Goal: Complete application form

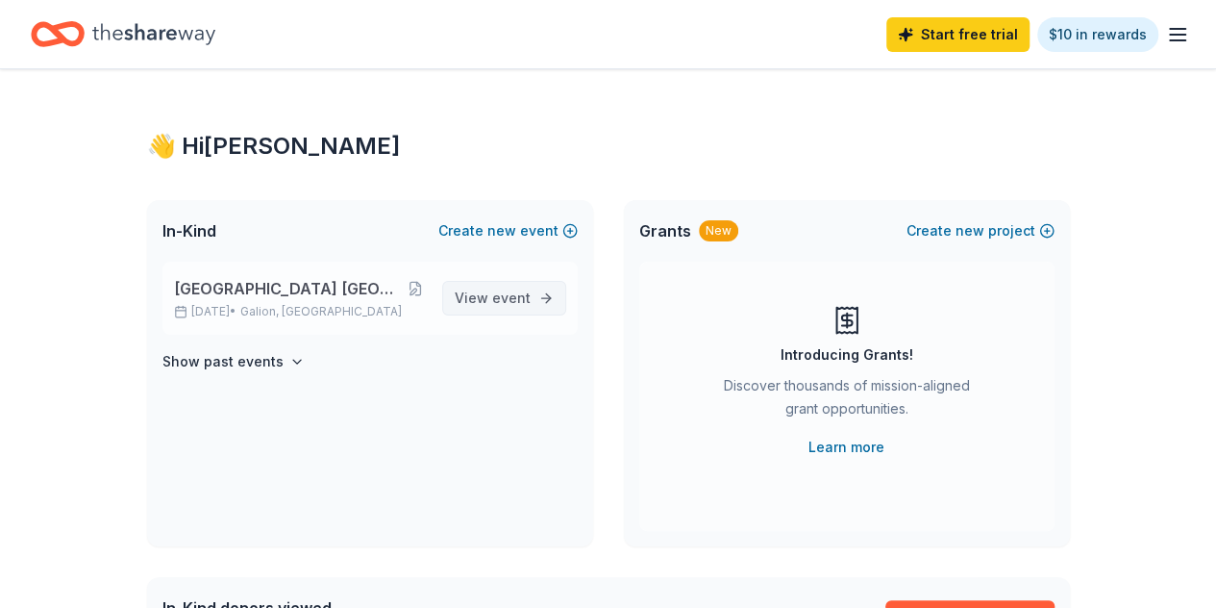
click at [531, 292] on link "View event" at bounding box center [504, 298] width 124 height 35
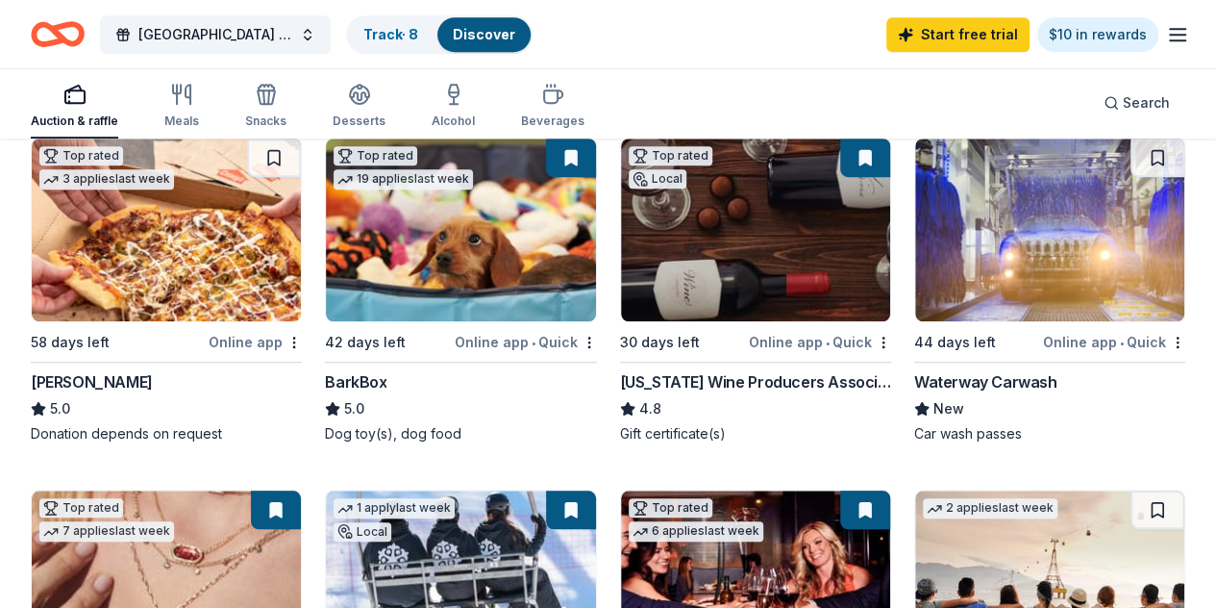
scroll to position [577, 0]
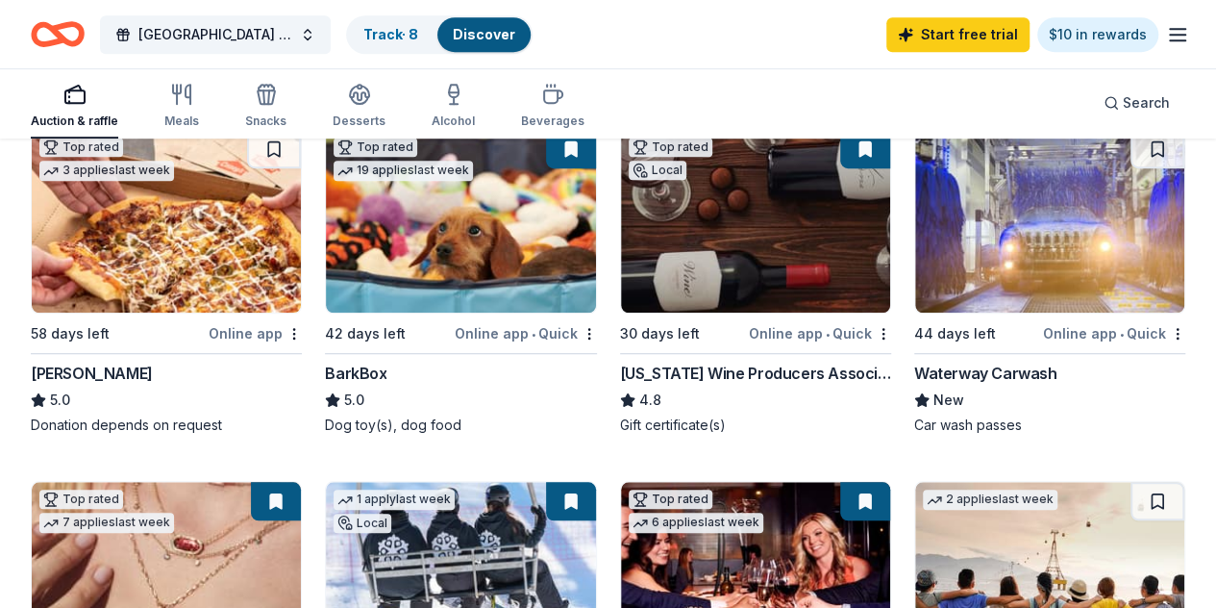
click at [620, 371] on div "[US_STATE] Wine Producers Association" at bounding box center [755, 372] width 271 height 23
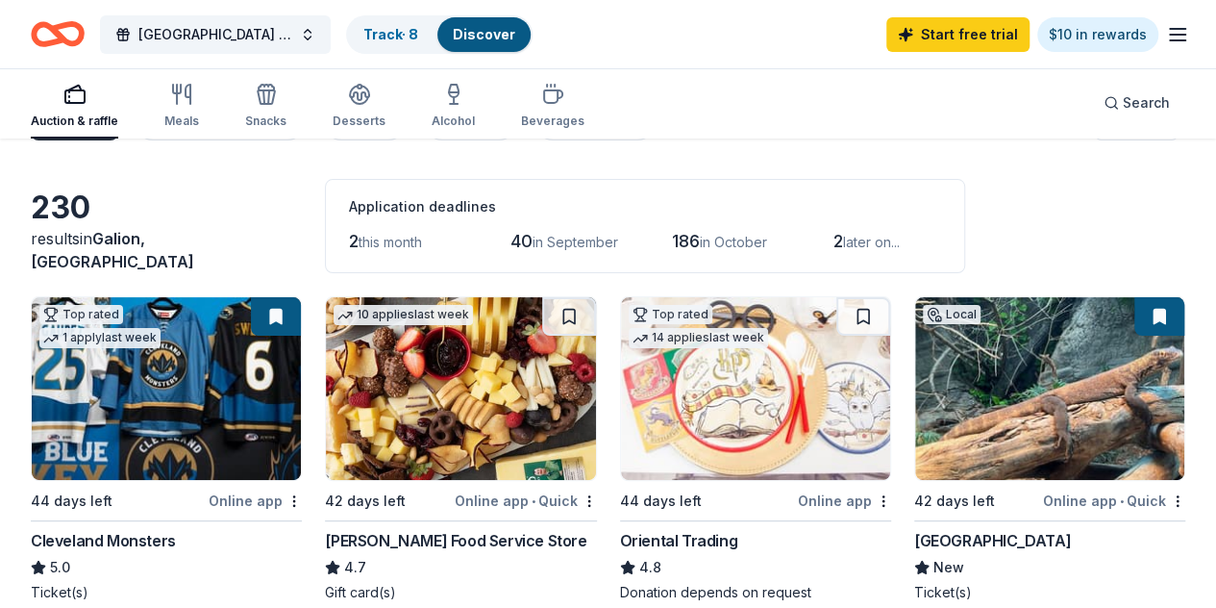
scroll to position [0, 0]
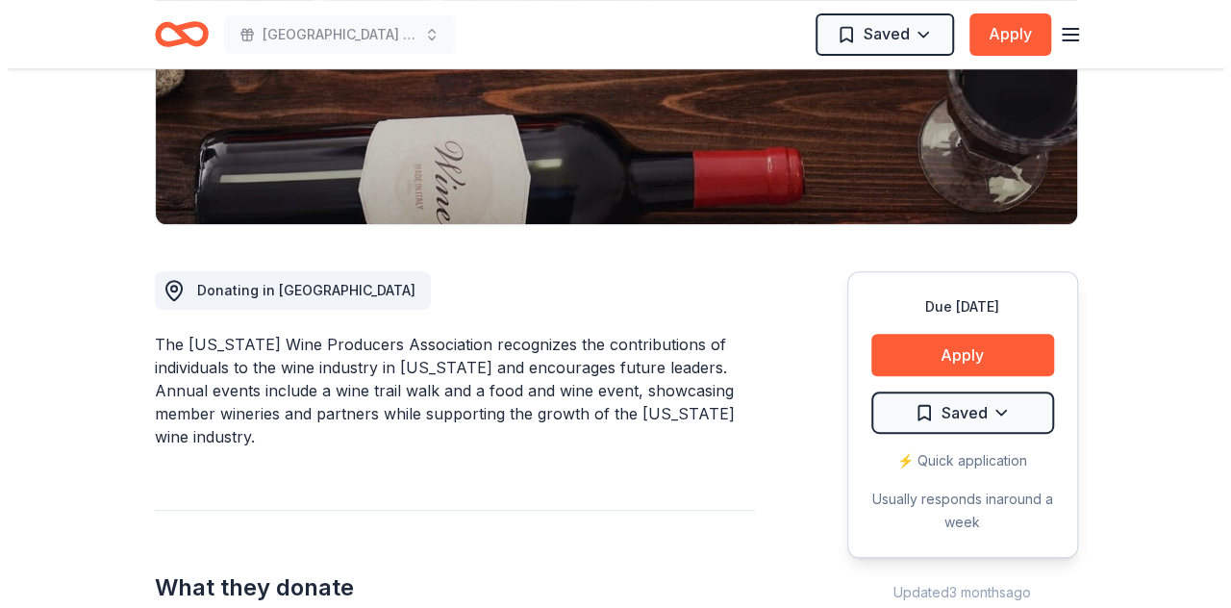
scroll to position [481, 0]
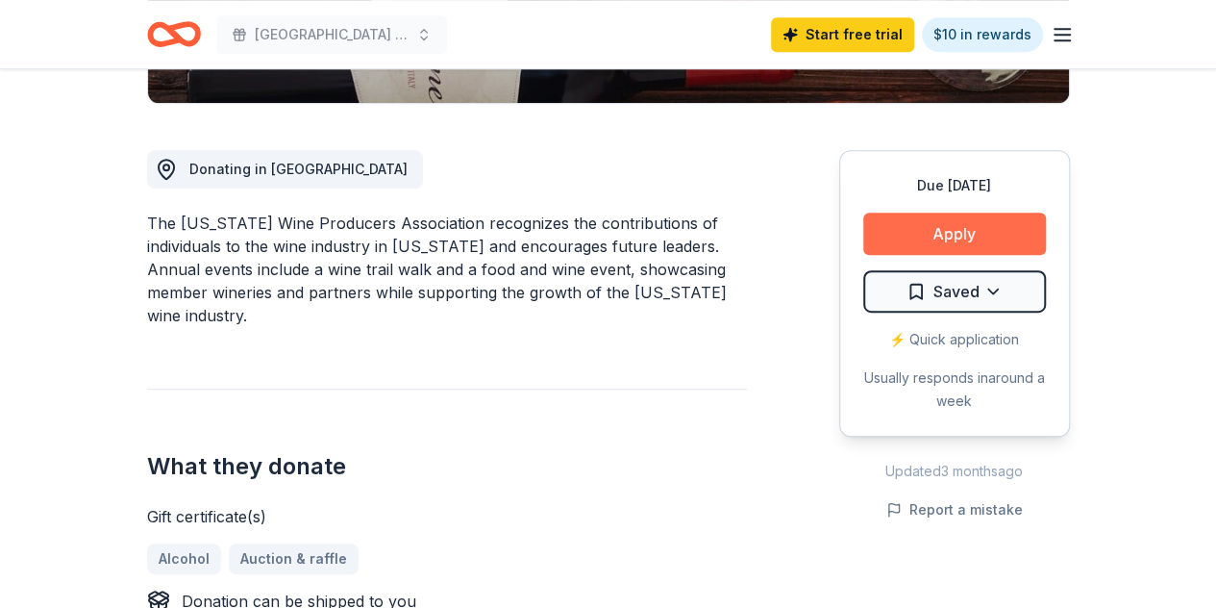
click at [957, 234] on button "Apply" at bounding box center [954, 233] width 183 height 42
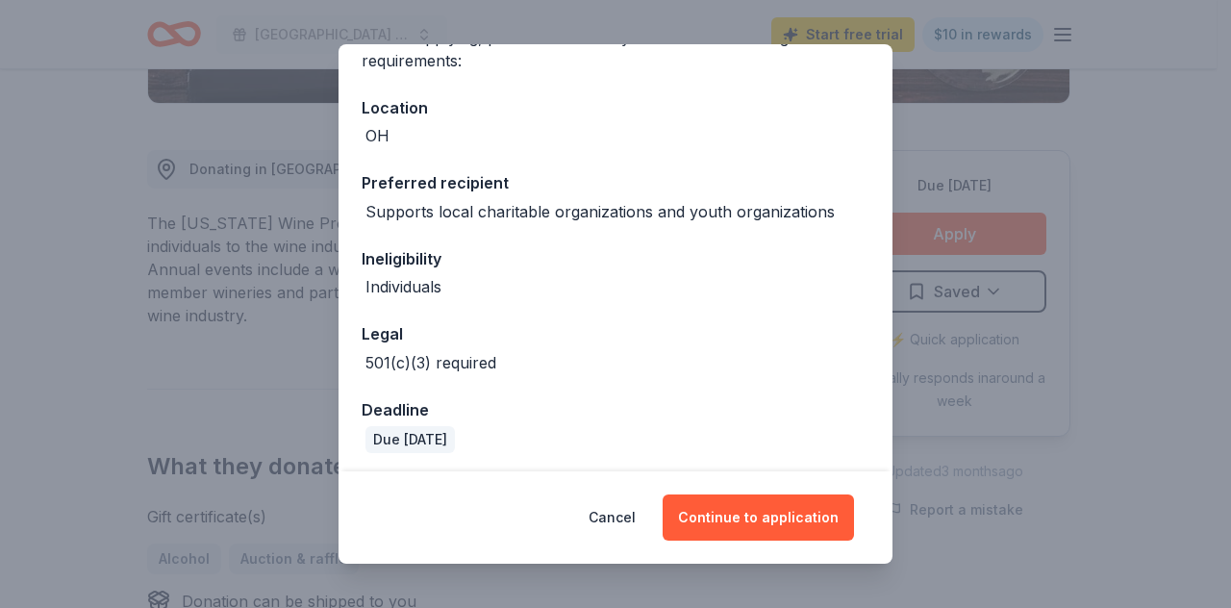
scroll to position [185, 0]
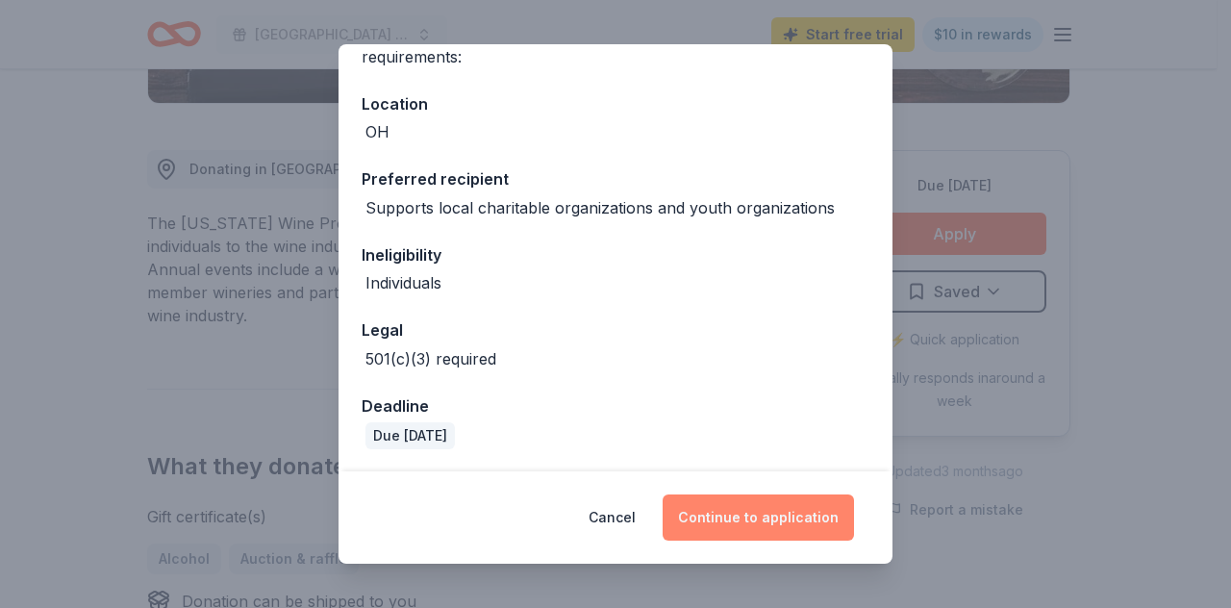
click at [767, 515] on button "Continue to application" at bounding box center [757, 517] width 191 height 46
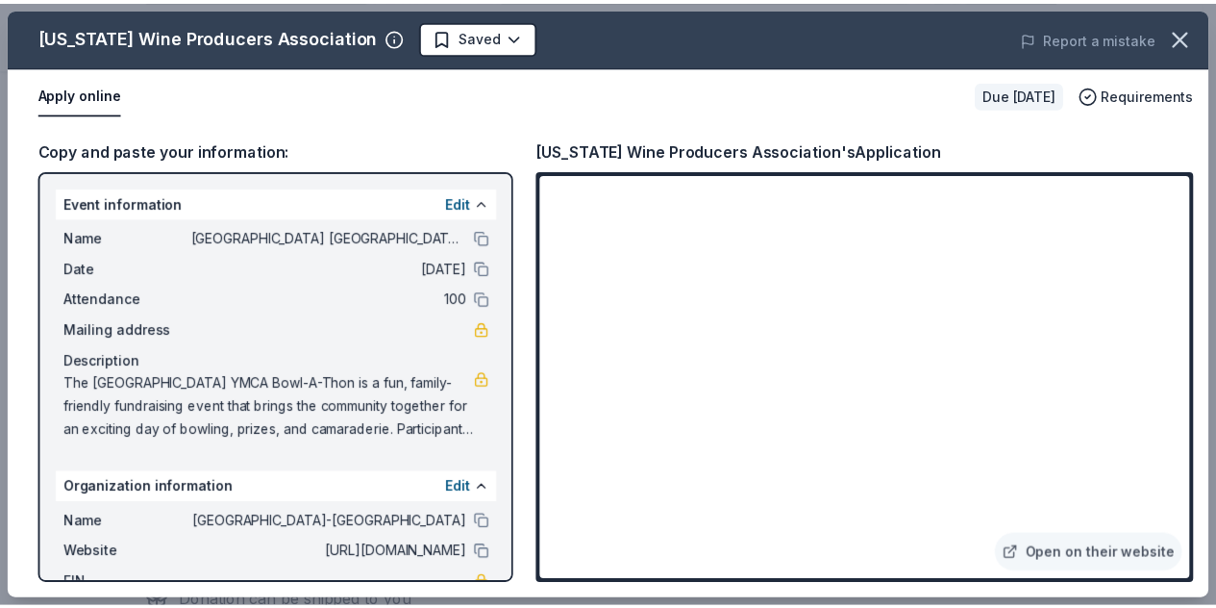
scroll to position [112, 0]
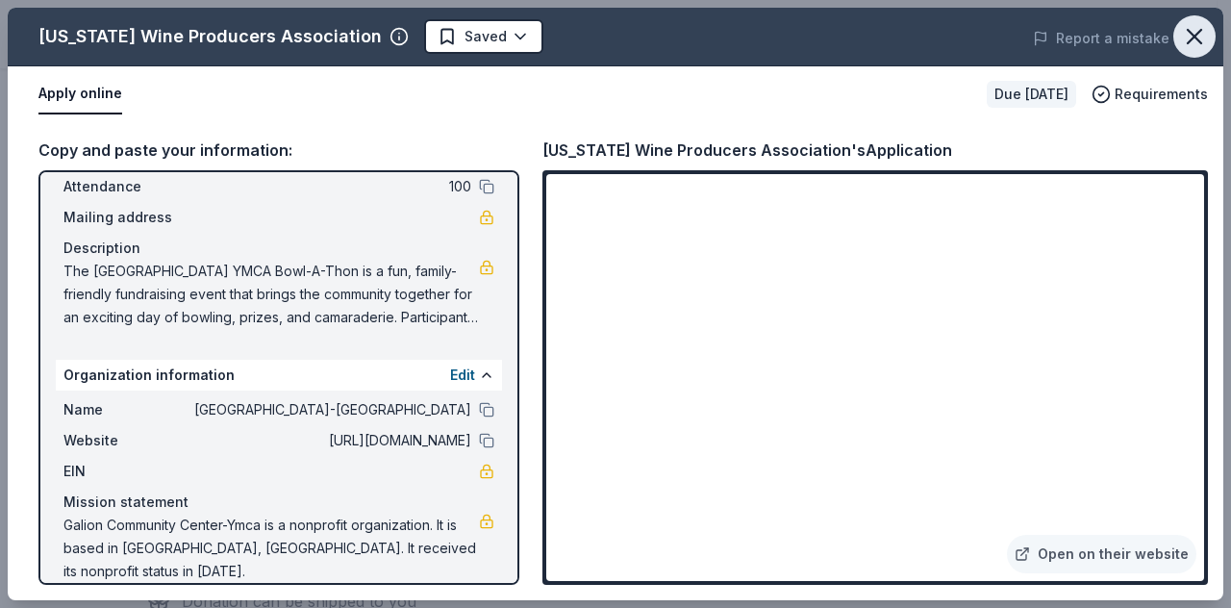
click at [1192, 37] on icon "button" at bounding box center [1193, 36] width 13 height 13
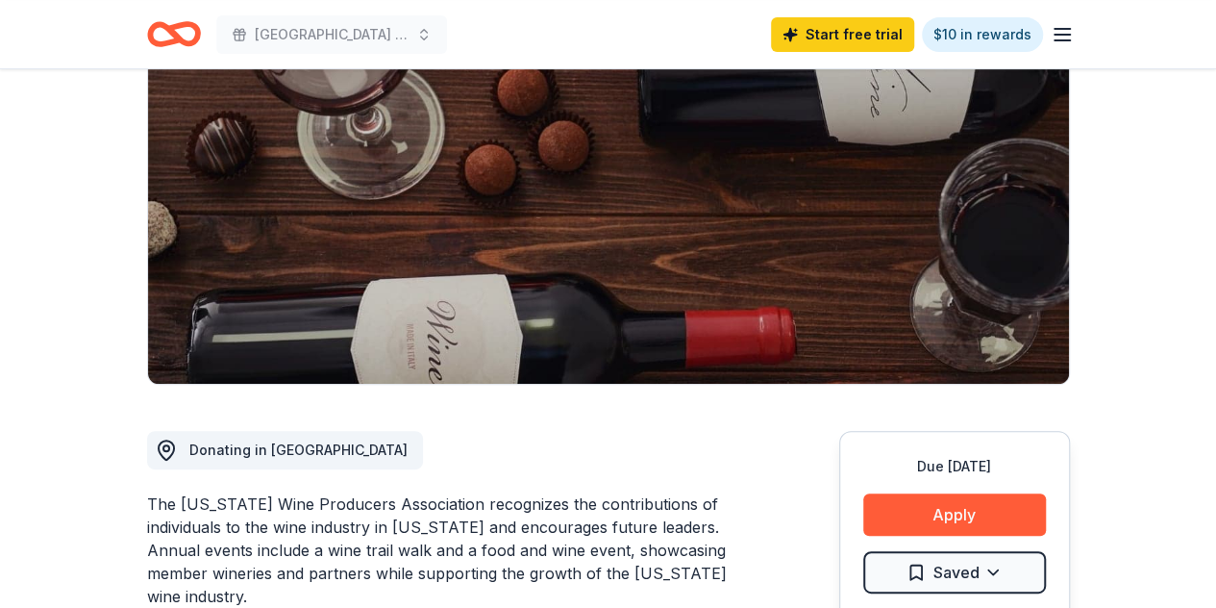
scroll to position [192, 0]
